Goal: Task Accomplishment & Management: Manage account settings

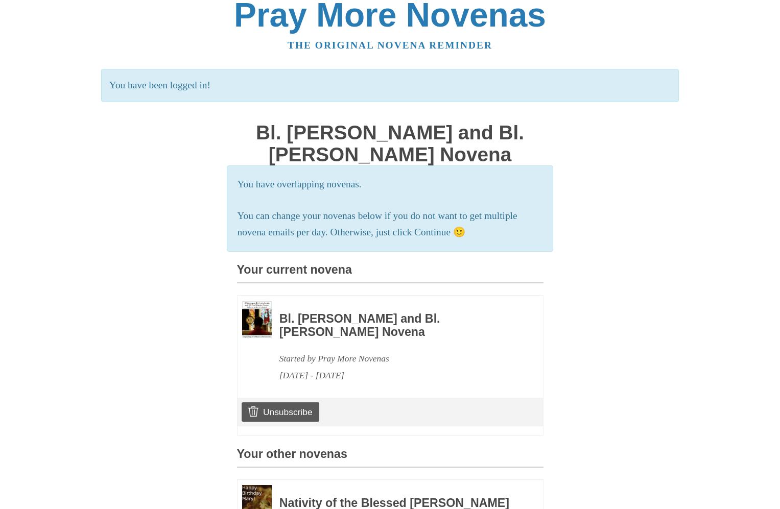
scroll to position [10, 0]
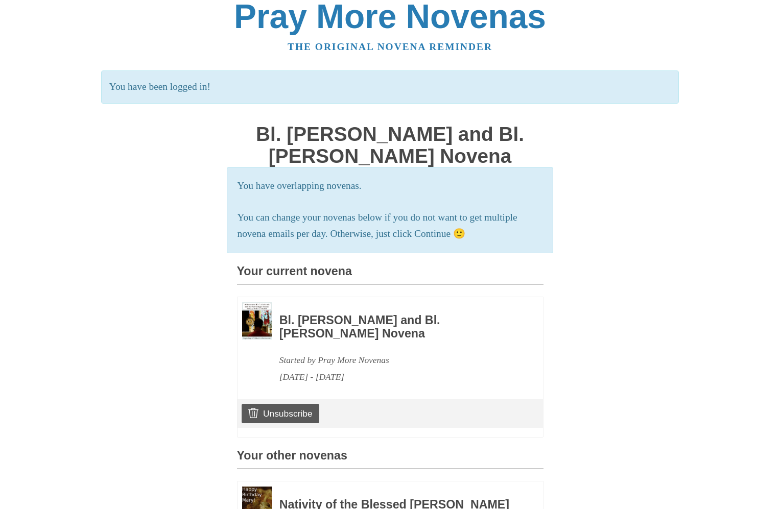
click at [322, 469] on h3 "Your other novenas" at bounding box center [390, 459] width 306 height 20
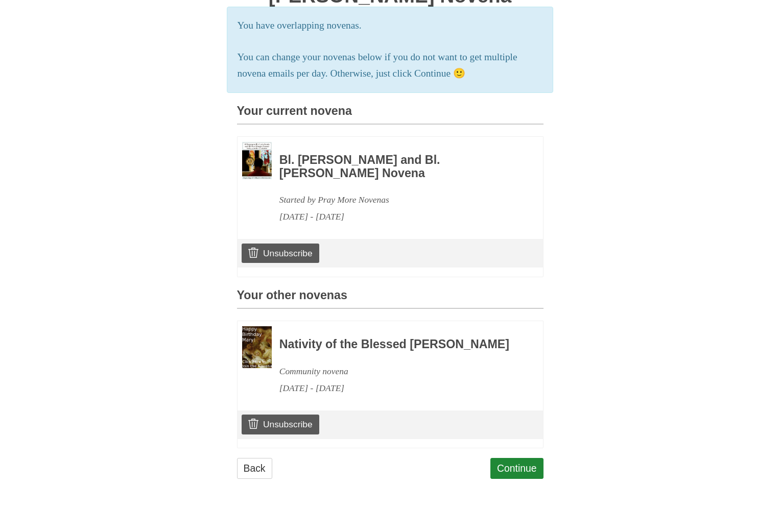
scroll to position [180, 0]
drag, startPoint x: 278, startPoint y: 441, endPoint x: 442, endPoint y: 57, distance: 417.5
click at [278, 434] on link "Unsubscribe" at bounding box center [280, 424] width 77 height 19
drag, startPoint x: 286, startPoint y: 436, endPoint x: 438, endPoint y: 57, distance: 407.9
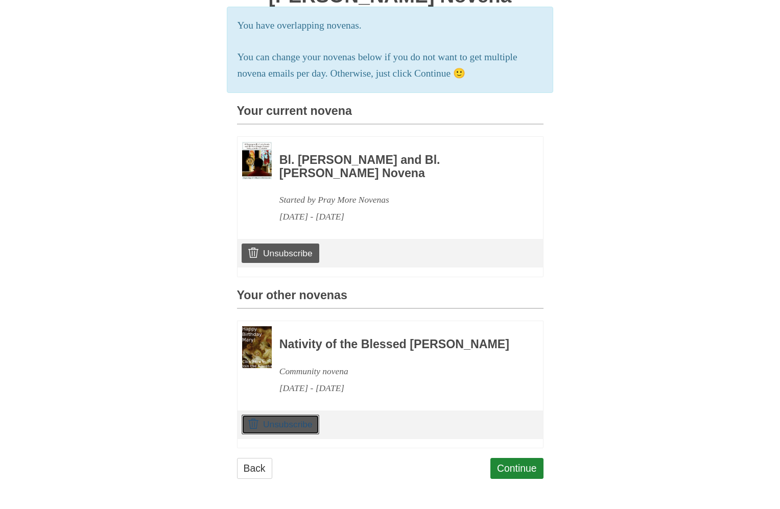
click at [286, 434] on link "Unsubscribe" at bounding box center [280, 424] width 77 height 19
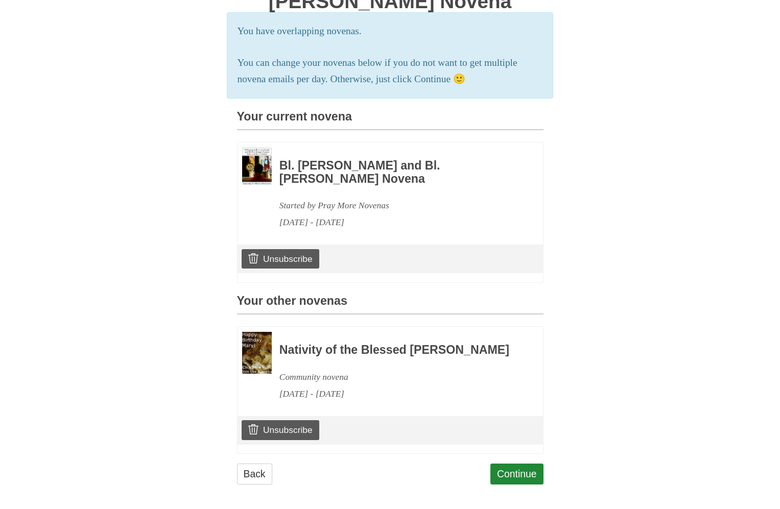
scroll to position [165, 0]
click at [289, 439] on link "Unsubscribe" at bounding box center [280, 429] width 77 height 19
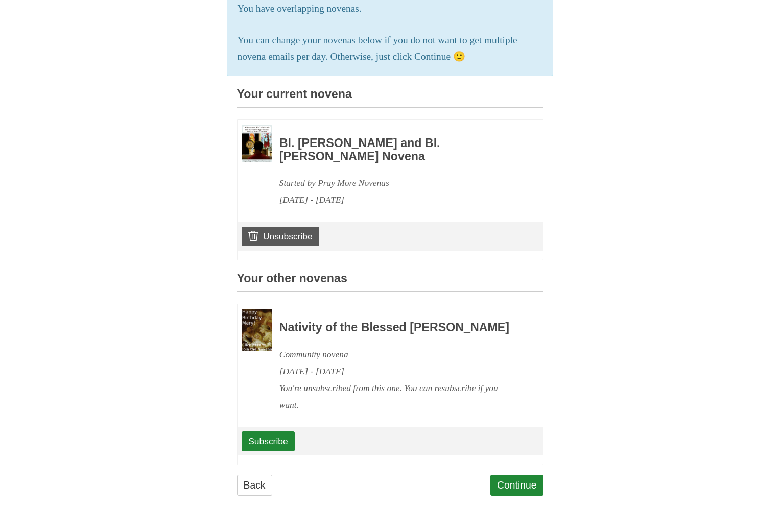
scroll to position [233, 0]
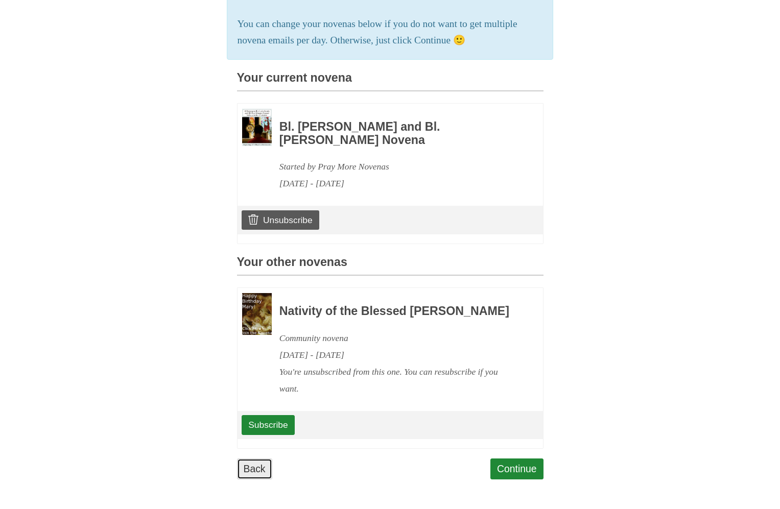
click at [258, 467] on link "Back" at bounding box center [254, 469] width 35 height 21
